Goal: Task Accomplishment & Management: Manage account settings

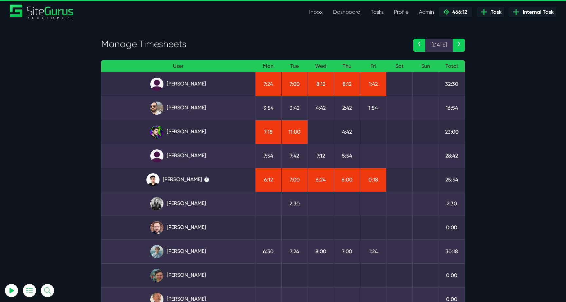
select select "0"
click at [207, 84] on link "Angel Dagondon ⏱️" at bounding box center [177, 84] width 143 height 13
click at [199, 180] on link "[PERSON_NAME] ⏱️" at bounding box center [177, 179] width 143 height 13
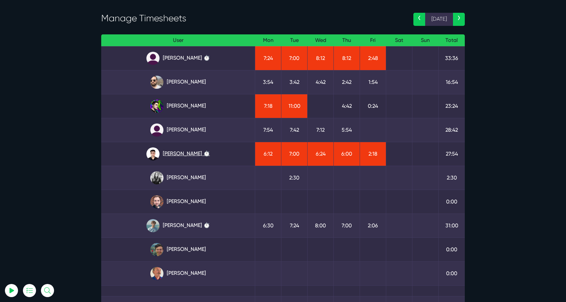
scroll to position [32, 0]
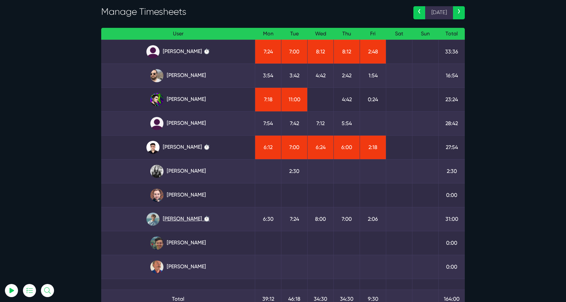
click at [185, 215] on link "Matt Jones ⏱️" at bounding box center [177, 219] width 143 height 13
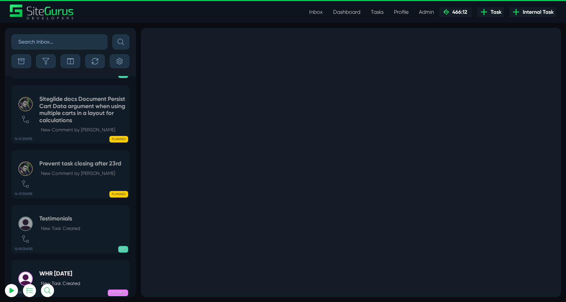
select select "0"
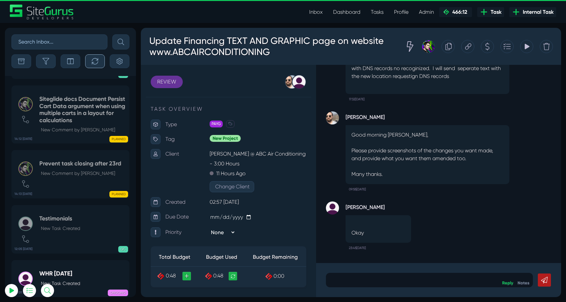
scroll to position [-25894, 0]
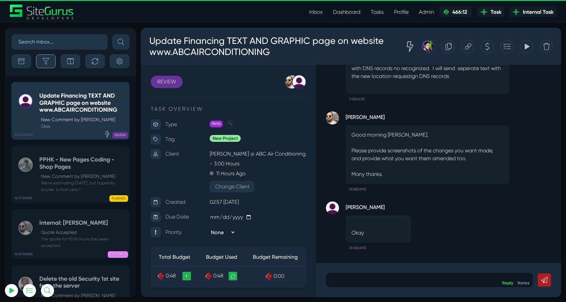
click at [53, 55] on button "button" at bounding box center [46, 61] width 20 height 14
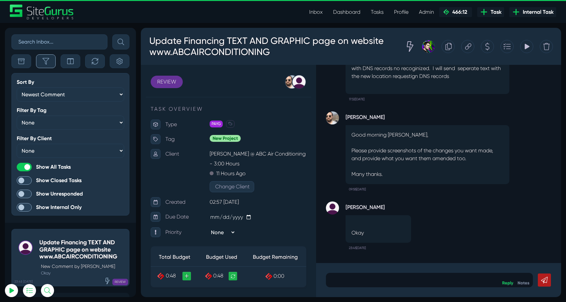
scroll to position [-26041, 0]
click at [87, 61] on button "button" at bounding box center [95, 61] width 20 height 14
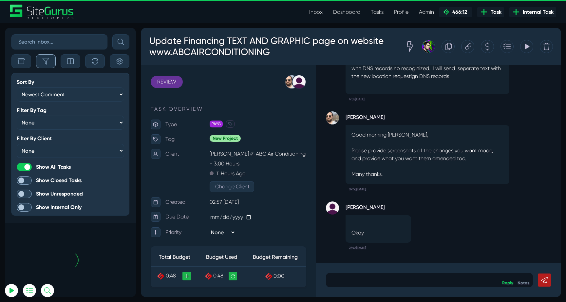
click at [44, 65] on button "button" at bounding box center [46, 61] width 20 height 14
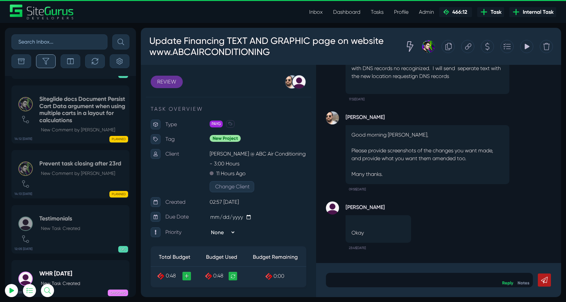
scroll to position [-25894, 0]
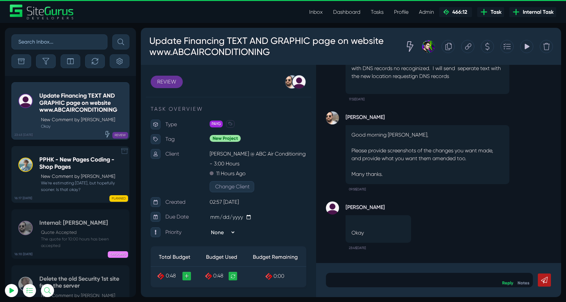
click at [64, 158] on h5 "PPHK - New Pages Coding - Shop Pages" at bounding box center [82, 163] width 86 height 14
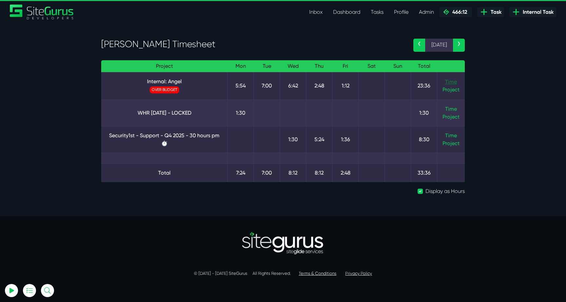
click at [446, 82] on link "Time" at bounding box center [451, 82] width 12 height 6
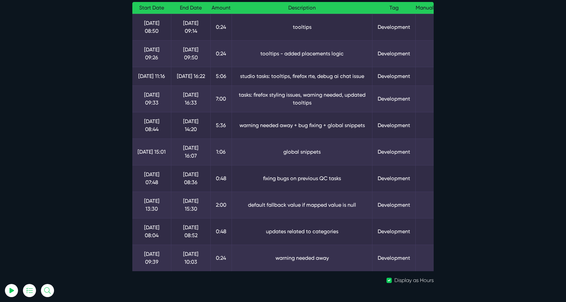
scroll to position [101, 0]
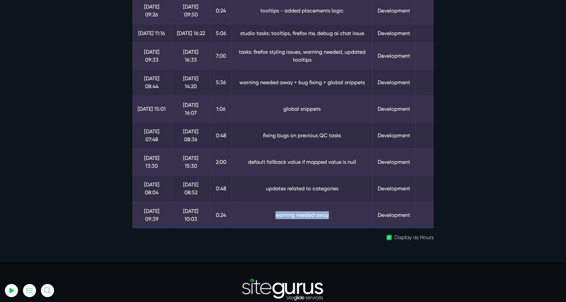
drag, startPoint x: 338, startPoint y: 189, endPoint x: 261, endPoint y: 181, distance: 77.3
click at [261, 202] on td "warning needed away" at bounding box center [302, 215] width 141 height 27
drag, startPoint x: 255, startPoint y: 155, endPoint x: 336, endPoint y: 153, distance: 80.9
click at [336, 175] on td "updates related to categories" at bounding box center [302, 188] width 141 height 27
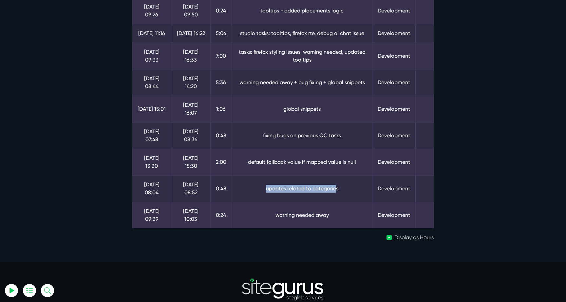
click at [336, 175] on td "updates related to categories" at bounding box center [302, 188] width 141 height 27
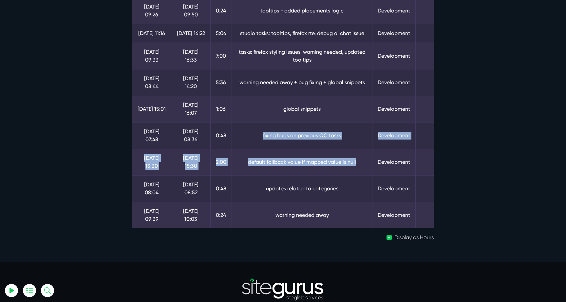
drag, startPoint x: 365, startPoint y: 138, endPoint x: 260, endPoint y: 104, distance: 109.9
click at [260, 104] on tbody "6 Oct 08:50 6 Oct 09:14 0:24 tooltips Development 6 Oct 09:26 6 Oct 09:50 0:24 …" at bounding box center [282, 99] width 301 height 257
click at [260, 122] on td "fixing bugs on previous QC tasks" at bounding box center [302, 135] width 141 height 27
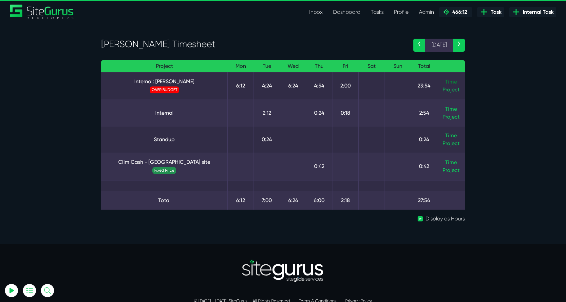
click at [453, 83] on link "Time" at bounding box center [451, 82] width 12 height 6
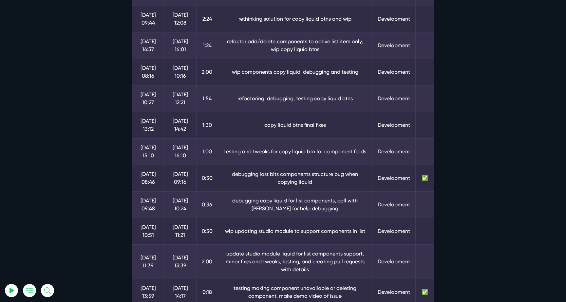
scroll to position [350, 0]
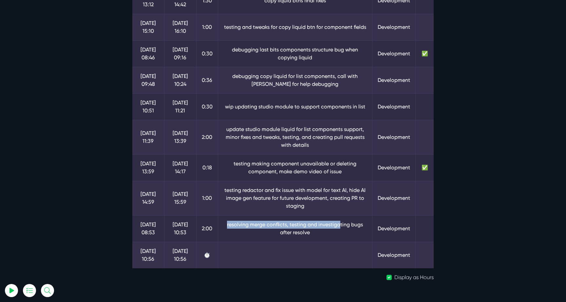
drag, startPoint x: 220, startPoint y: 221, endPoint x: 339, endPoint y: 227, distance: 119.4
click at [339, 227] on td "resolving merge conflicts, testing and investigating bugs after resolve" at bounding box center [295, 228] width 155 height 27
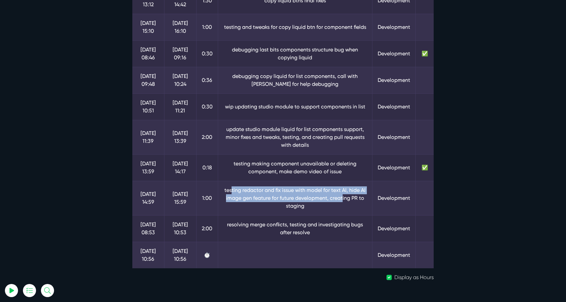
drag, startPoint x: 231, startPoint y: 189, endPoint x: 342, endPoint y: 196, distance: 111.2
click at [342, 196] on td "testing redactor and fix issue with model for text AI, hide AI image gen featur…" at bounding box center [295, 198] width 155 height 34
drag, startPoint x: 222, startPoint y: 189, endPoint x: 331, endPoint y: 204, distance: 110.4
click at [331, 204] on td "testing redactor and fix issue with model for text AI, hide AI image gen featur…" at bounding box center [295, 198] width 155 height 34
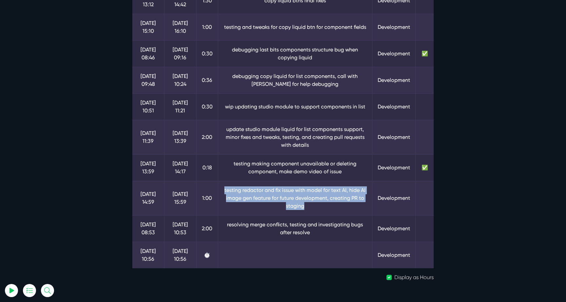
click at [331, 204] on td "testing redactor and fix issue with model for text AI, hide AI image gen featur…" at bounding box center [295, 198] width 155 height 34
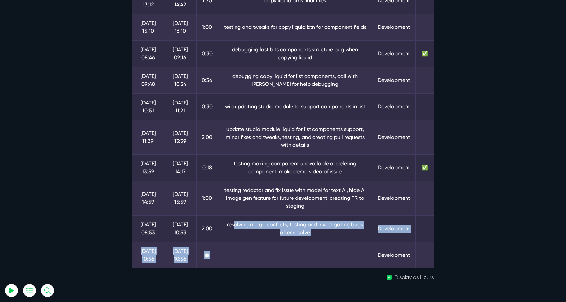
drag, startPoint x: 233, startPoint y: 221, endPoint x: 353, endPoint y: 246, distance: 122.8
click at [353, 246] on td at bounding box center [295, 255] width 155 height 27
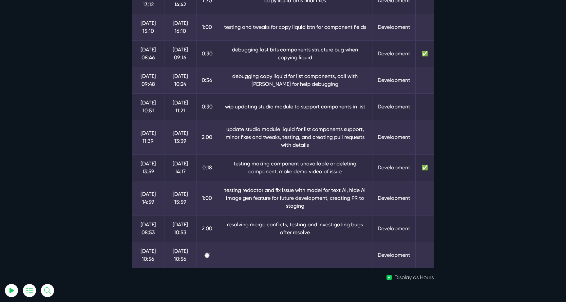
click at [340, 235] on td "resolving merge conflicts, testing and investigating bugs after resolve" at bounding box center [295, 228] width 155 height 27
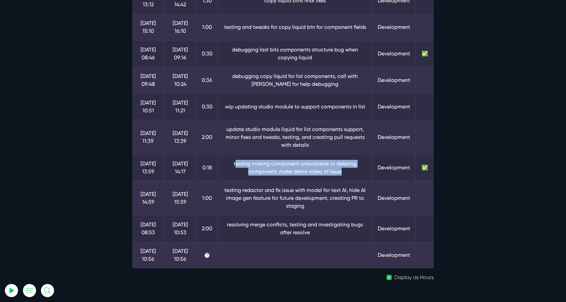
drag, startPoint x: 234, startPoint y: 162, endPoint x: 358, endPoint y: 171, distance: 124.2
click at [358, 171] on td "testing making component unavailable or deleting component, make demo video of …" at bounding box center [295, 167] width 155 height 27
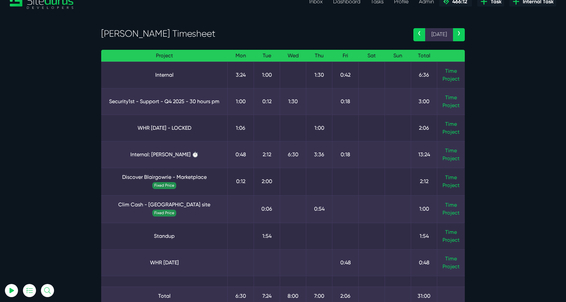
scroll to position [16, 0]
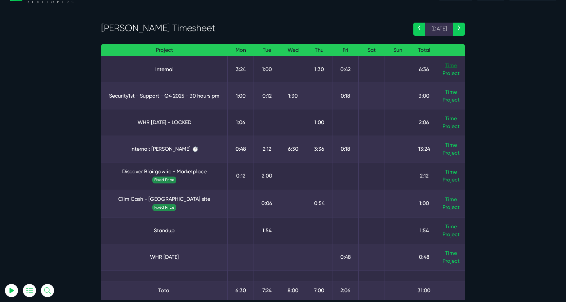
click at [451, 64] on link "Time" at bounding box center [451, 65] width 12 height 6
click at [450, 144] on link "Time" at bounding box center [451, 145] width 12 height 6
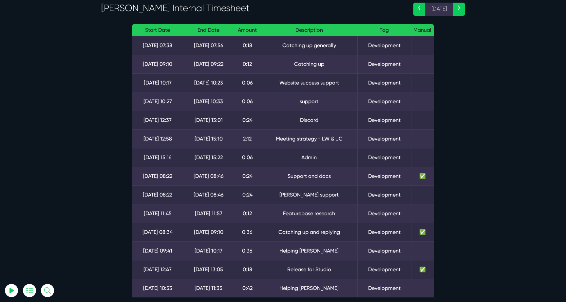
scroll to position [137, 0]
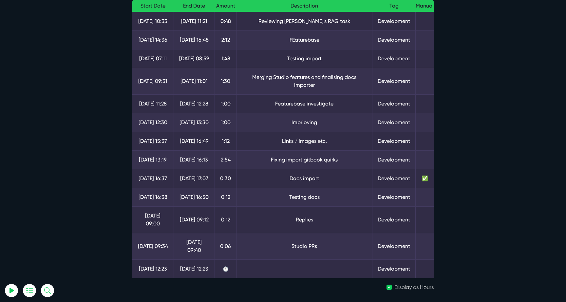
scroll to position [141, 0]
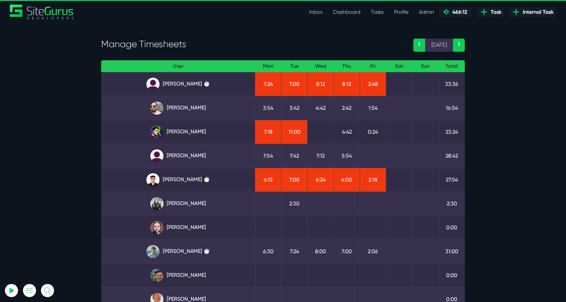
select select "0"
click at [193, 128] on link "Josh Carter" at bounding box center [177, 131] width 143 height 13
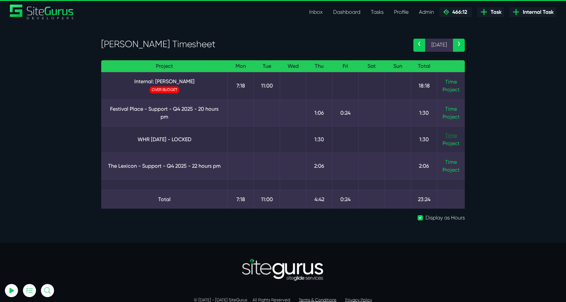
click at [451, 135] on link "Time" at bounding box center [451, 135] width 12 height 6
click at [168, 140] on link "WHR Sept 2025 - LOCKED" at bounding box center [164, 140] width 116 height 8
click at [453, 136] on link "Time" at bounding box center [451, 135] width 12 height 6
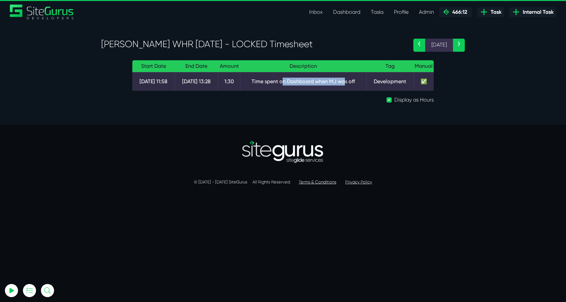
drag, startPoint x: 280, startPoint y: 80, endPoint x: 344, endPoint y: 82, distance: 63.2
click at [342, 81] on td "Time spent on Dashboard when MJ was off" at bounding box center [303, 81] width 126 height 19
click at [344, 82] on td "Time spent on Dashboard when MJ was off" at bounding box center [303, 81] width 126 height 19
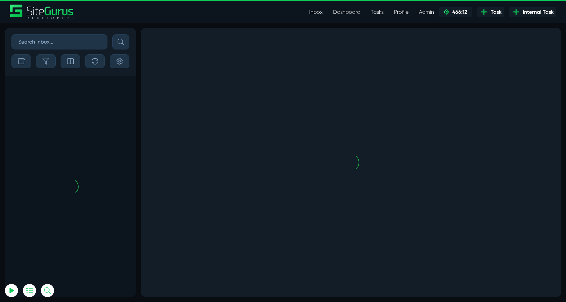
scroll to position [-1767, 0]
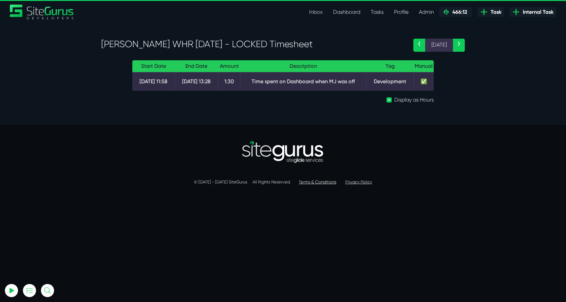
click at [197, 148] on div at bounding box center [282, 152] width 373 height 54
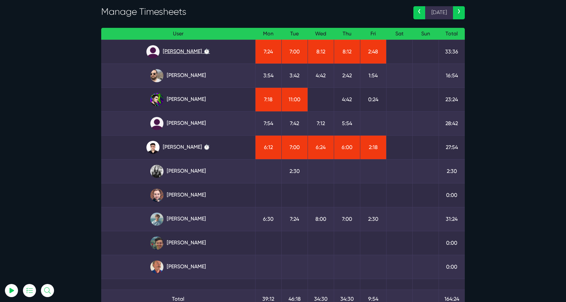
click at [201, 47] on link "[PERSON_NAME] ⏱️" at bounding box center [177, 51] width 143 height 13
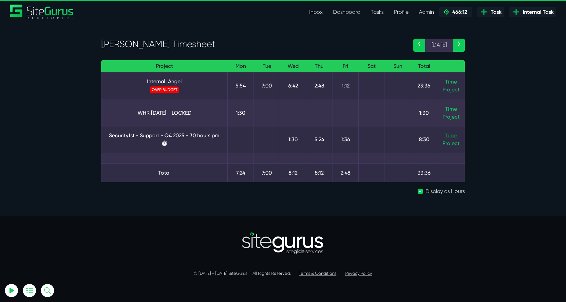
click at [455, 137] on link "Time" at bounding box center [451, 135] width 12 height 6
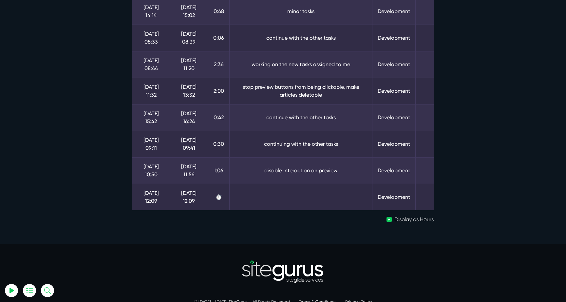
scroll to position [125, 0]
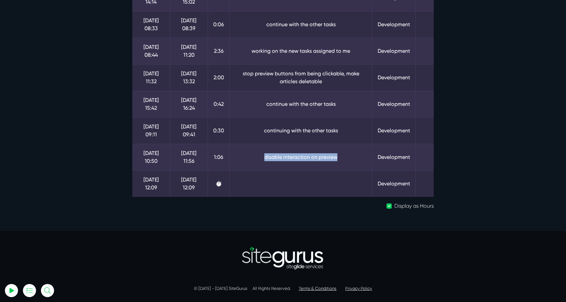
drag, startPoint x: 339, startPoint y: 159, endPoint x: 247, endPoint y: 159, distance: 92.4
click at [247, 159] on td "disable interaction on preview" at bounding box center [301, 157] width 143 height 27
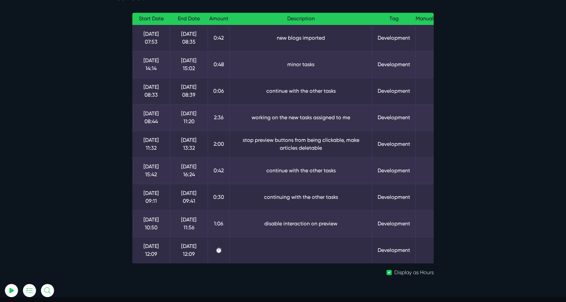
scroll to position [47, 0]
